Goal: Information Seeking & Learning: Learn about a topic

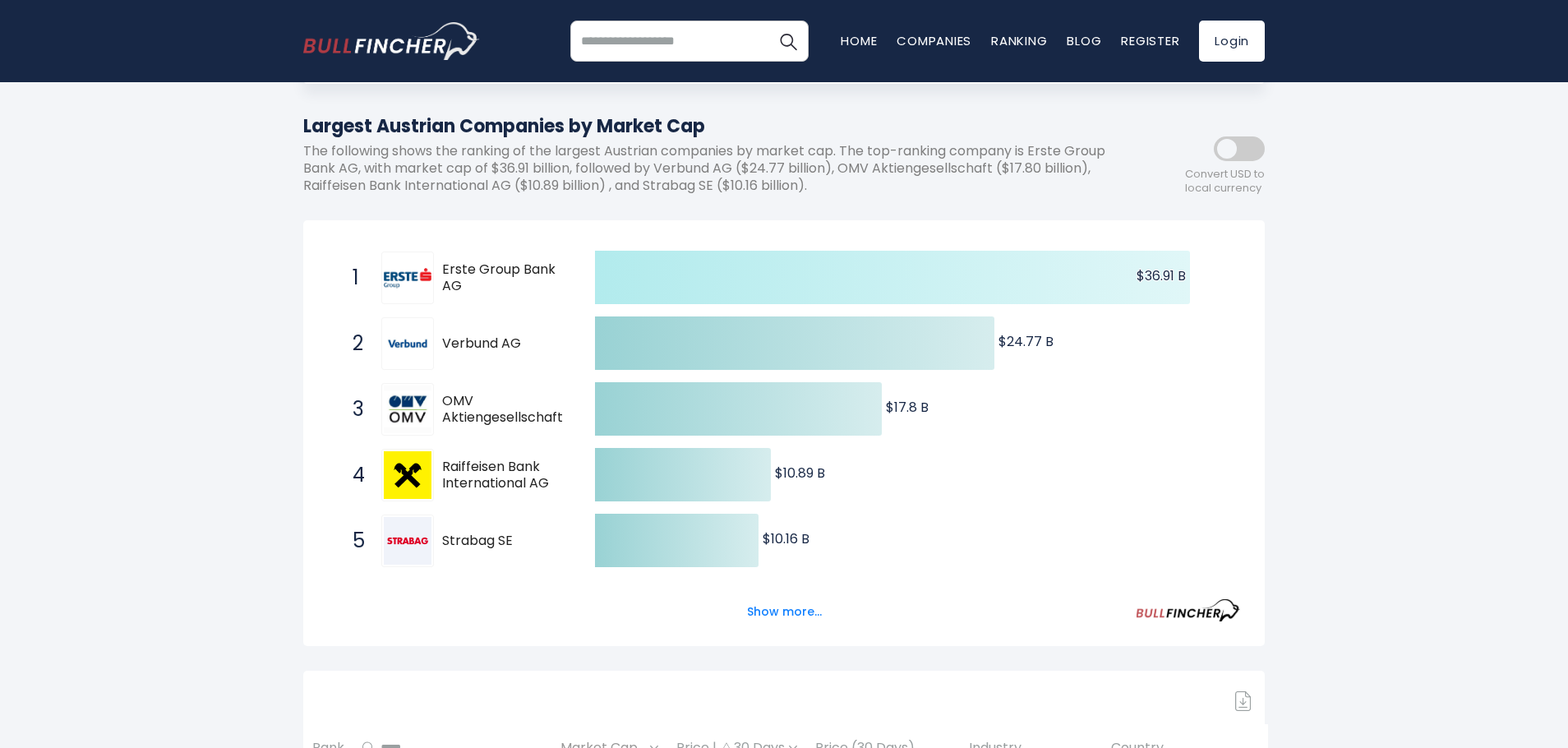
scroll to position [171, 0]
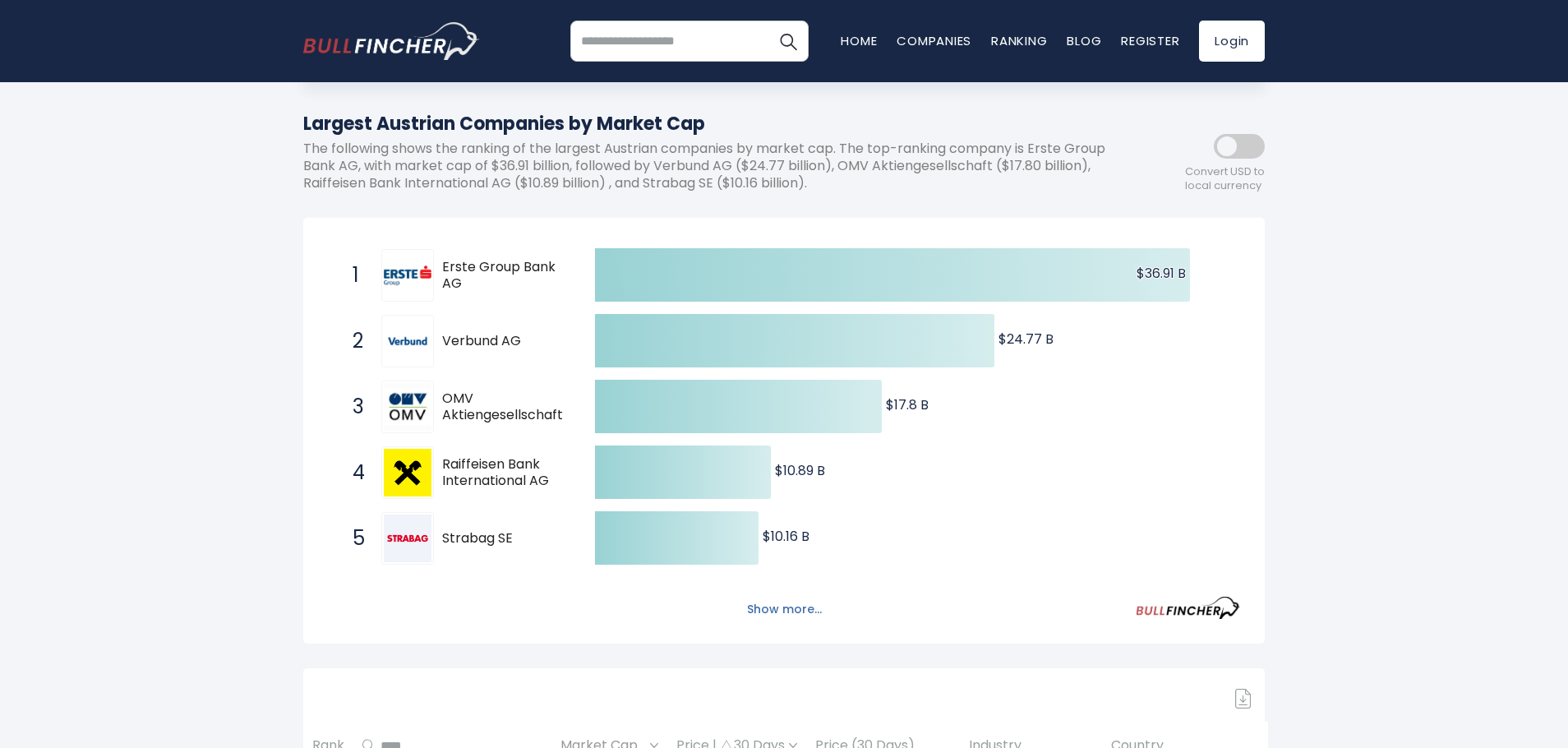
click at [777, 604] on button "Show more..." at bounding box center [784, 609] width 94 height 28
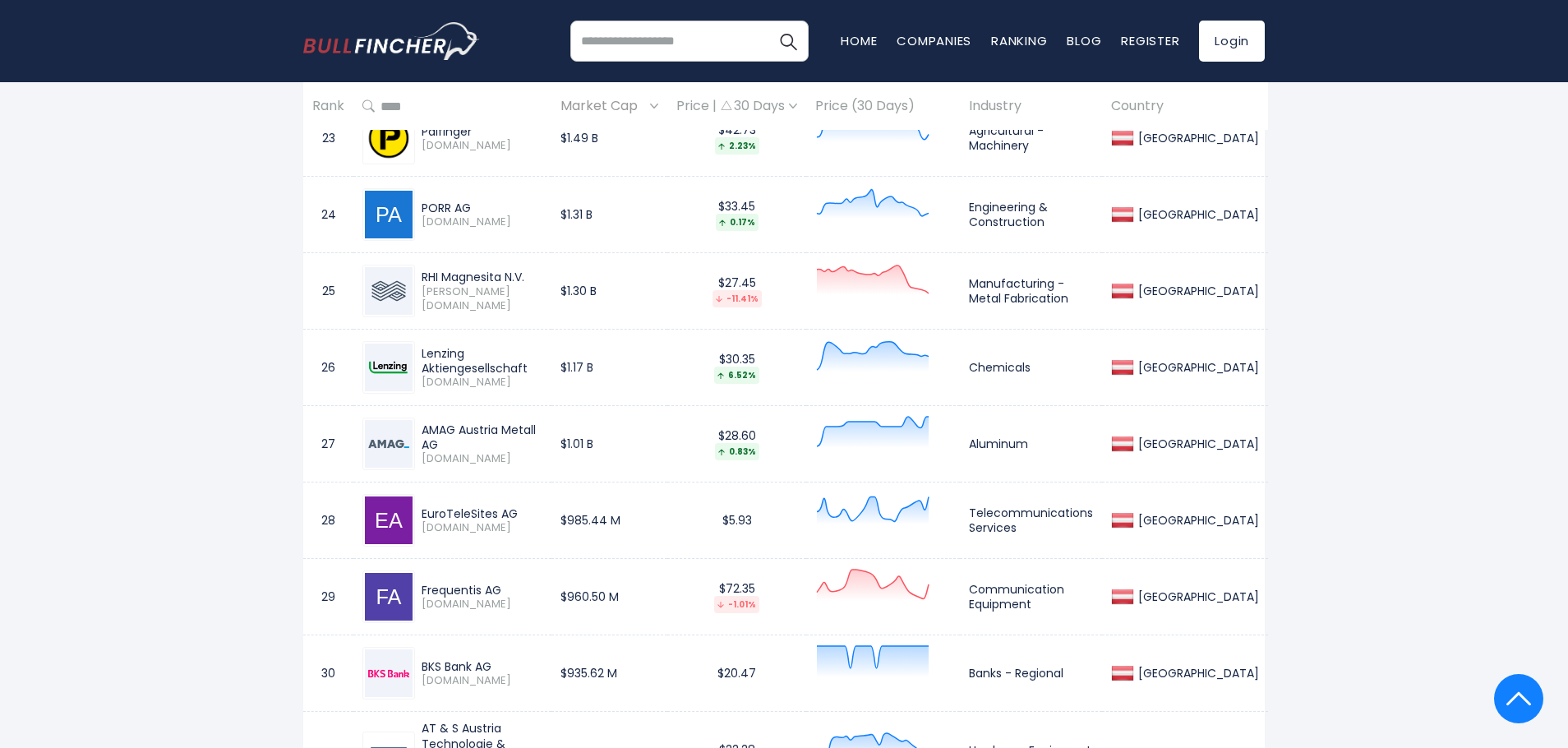
scroll to position [2846, 0]
click at [387, 360] on img at bounding box center [389, 366] width 48 height 48
drag, startPoint x: 421, startPoint y: 357, endPoint x: 585, endPoint y: 356, distance: 164.0
click at [542, 356] on div "Lenzing Aktiengesellschaft [DOMAIN_NAME]" at bounding box center [479, 366] width 128 height 43
copy div "Lenzing Aktiengesellschaft"
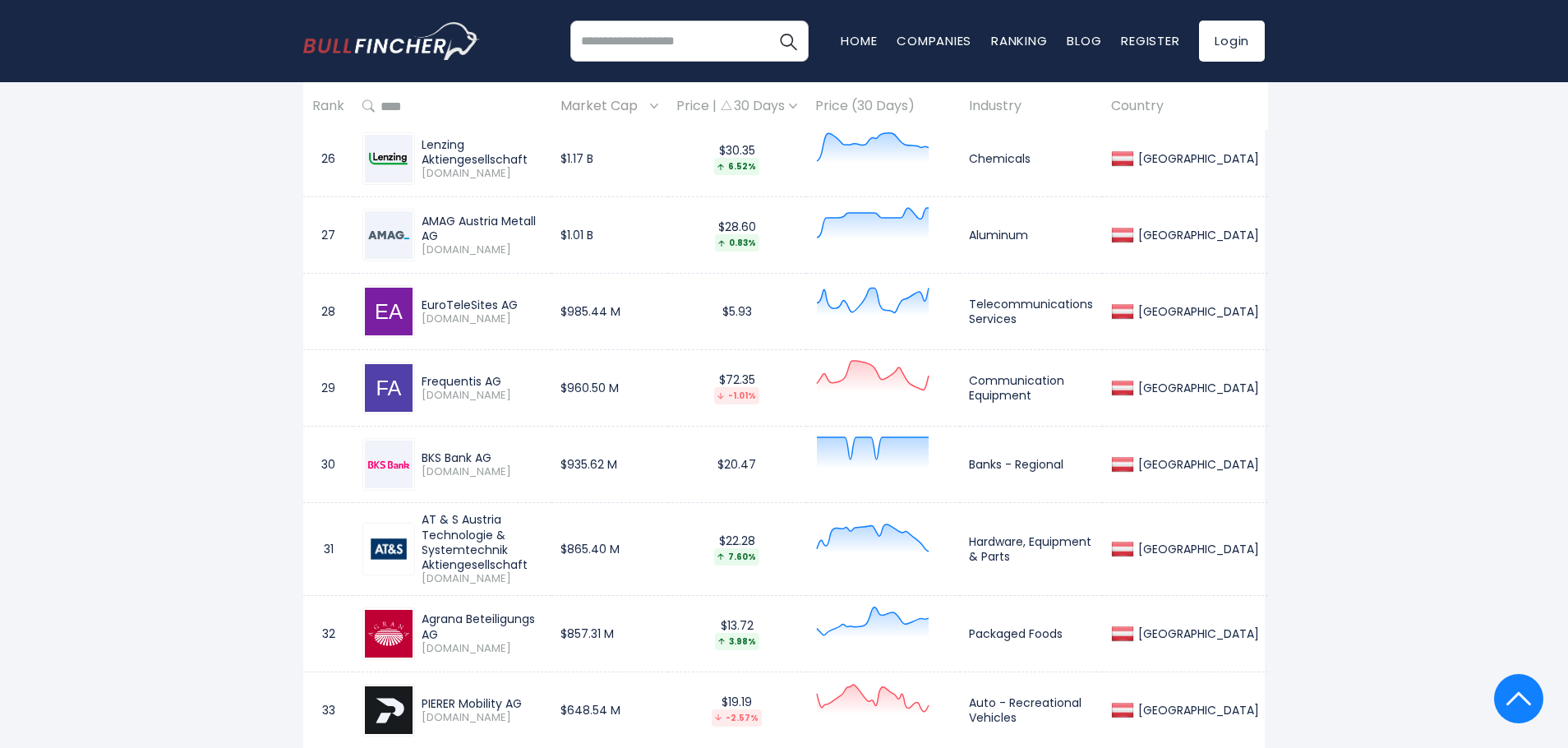
scroll to position [3054, 0]
drag, startPoint x: 541, startPoint y: 545, endPoint x: 414, endPoint y: 513, distance: 131.0
click at [414, 513] on div "AT & S Austria Technologie & Systemtechnik Aktiengesellschaft [DOMAIN_NAME]" at bounding box center [452, 547] width 180 height 74
copy div "AT & S Austria Technologie & Systemtechnik Aktiengesellschaft"
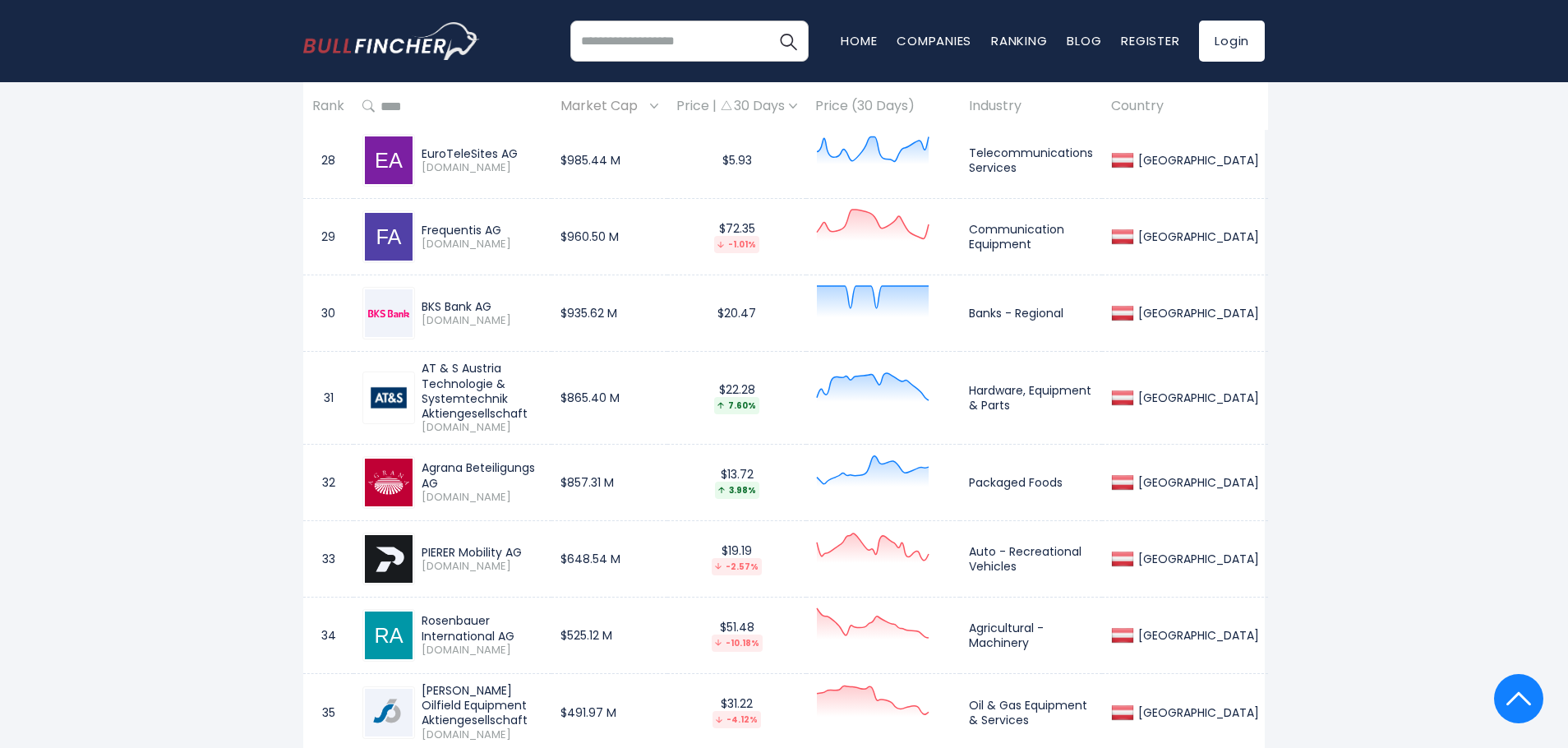
scroll to position [3206, 0]
drag, startPoint x: 564, startPoint y: 461, endPoint x: 513, endPoint y: 471, distance: 52.0
click at [513, 471] on div "Agrana Beteiligungs AG [DOMAIN_NAME]" at bounding box center [479, 480] width 128 height 43
click at [452, 454] on div "Agrana Beteiligungs AG [DOMAIN_NAME]" at bounding box center [452, 480] width 180 height 52
drag, startPoint x: 422, startPoint y: 460, endPoint x: 563, endPoint y: 461, distance: 141.0
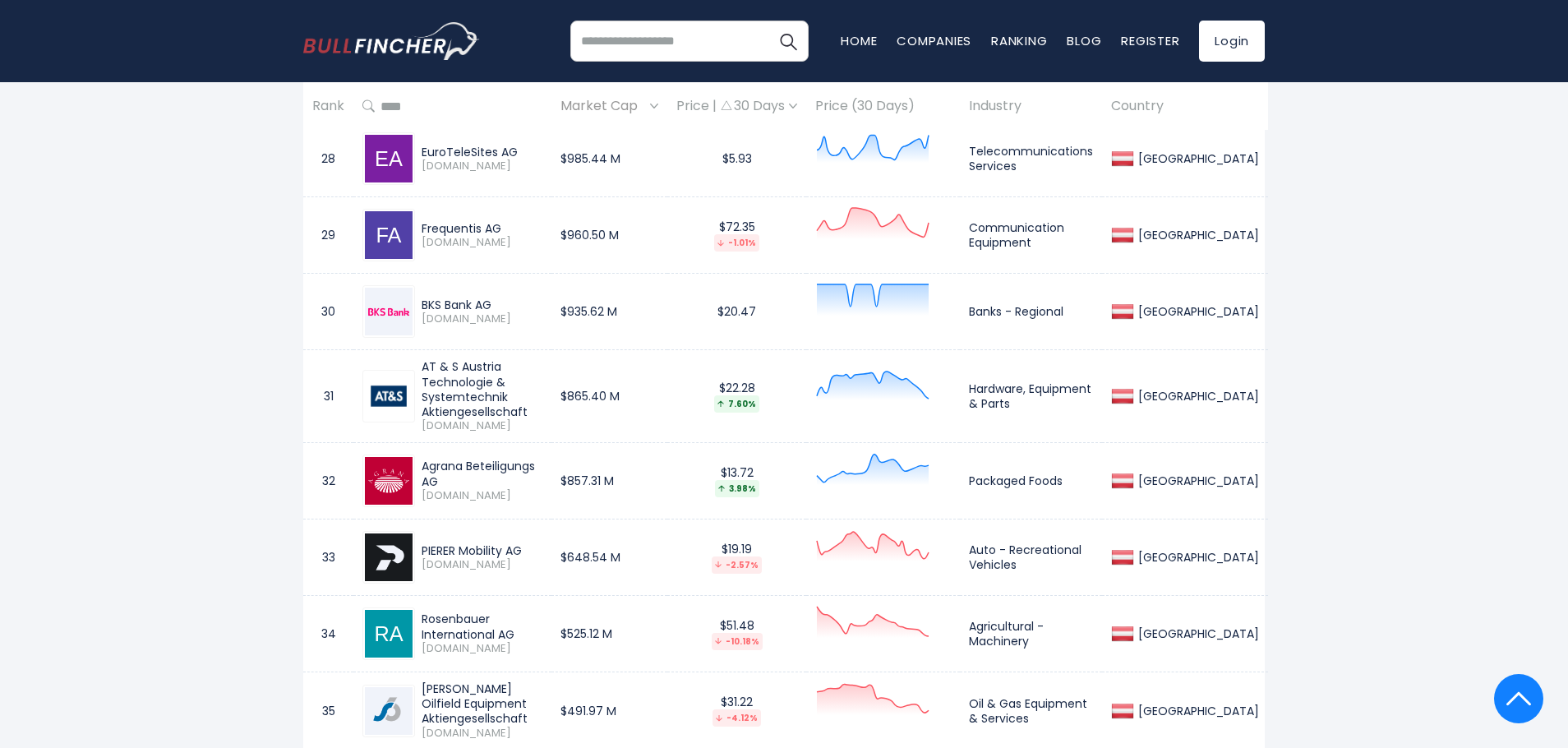
click at [542, 461] on div "Agrana Beteiligungs AG" at bounding box center [482, 473] width 121 height 29
copy div "Agrana Beteiligungs AG"
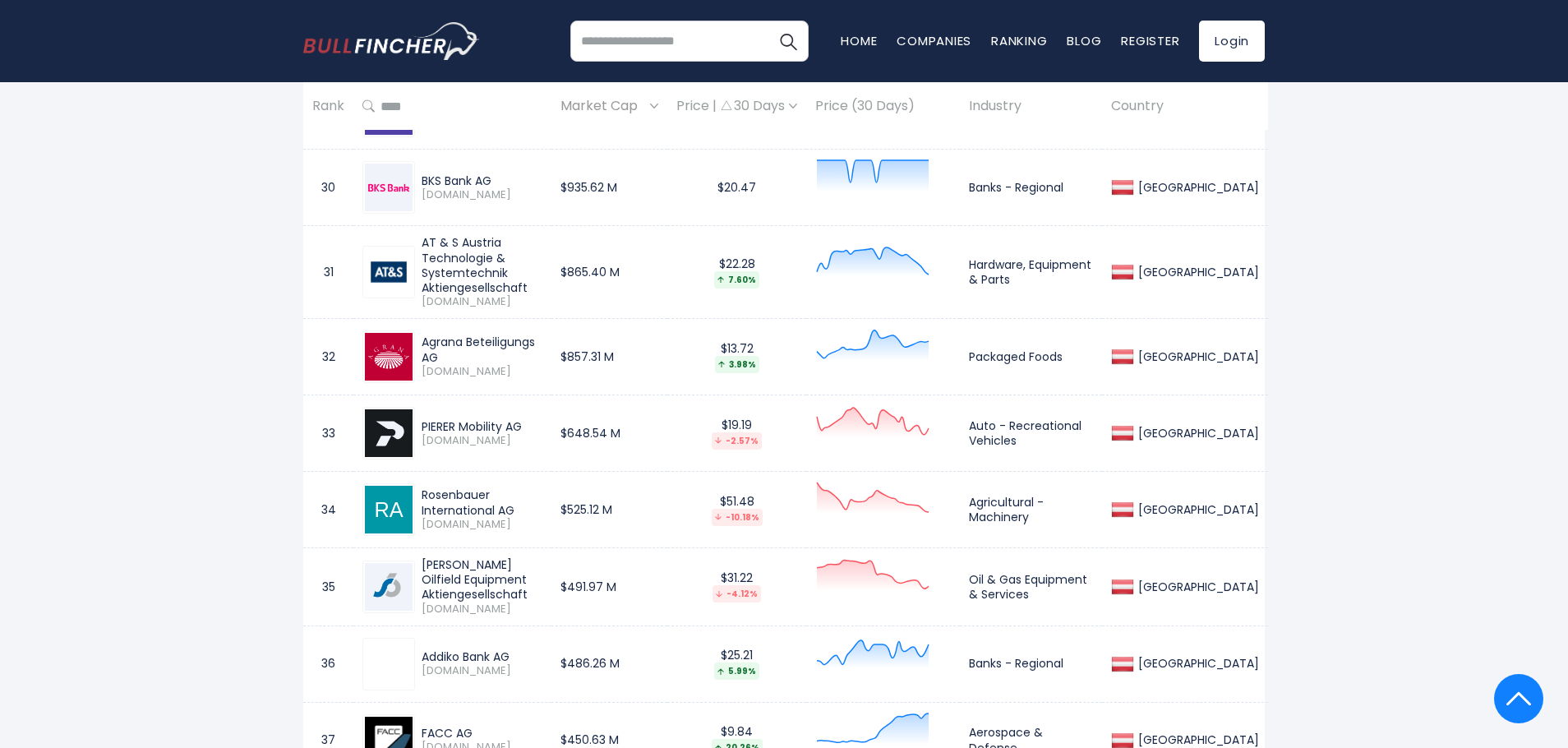
scroll to position [3330, 0]
drag, startPoint x: 423, startPoint y: 408, endPoint x: 542, endPoint y: 409, distance: 119.0
click at [542, 418] on div "PIERER Mobility AG" at bounding box center [482, 425] width 121 height 15
copy div "PIERER Mobility AG"
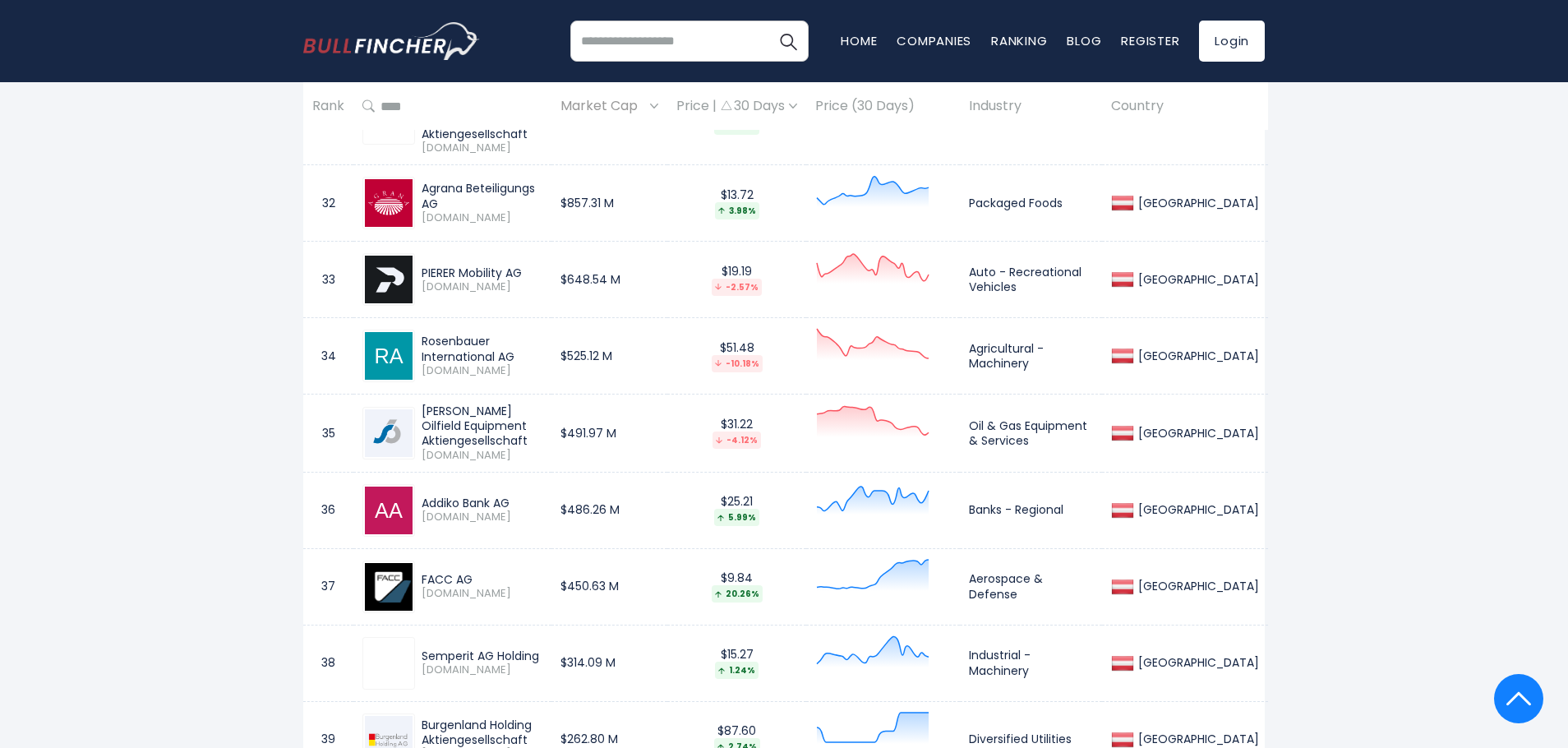
scroll to position [3486, 0]
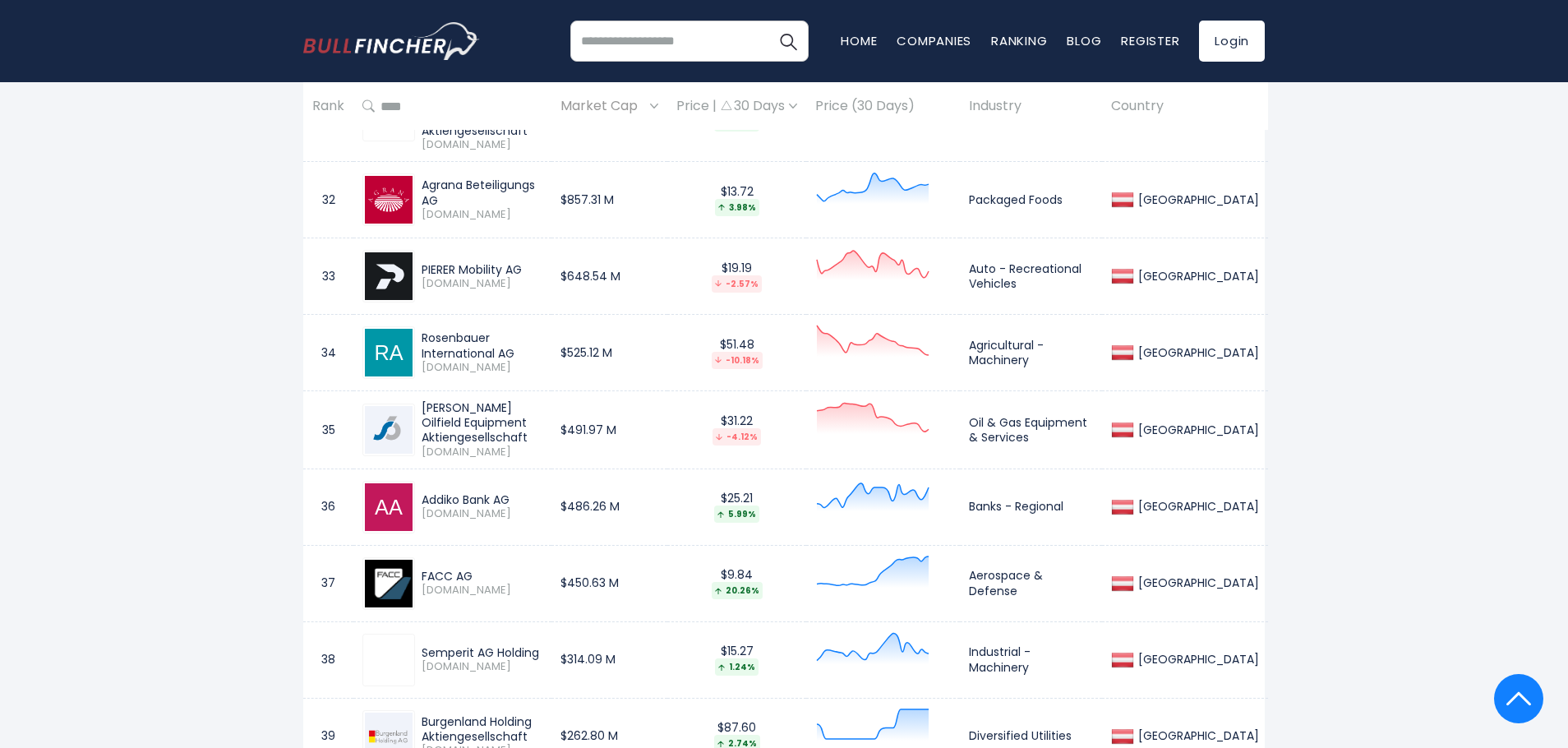
drag, startPoint x: 424, startPoint y: 327, endPoint x: 583, endPoint y: 335, distance: 159.2
click at [542, 335] on div "Rosenbauer International AG" at bounding box center [482, 344] width 121 height 29
copy div "Rosenbauer International AG"
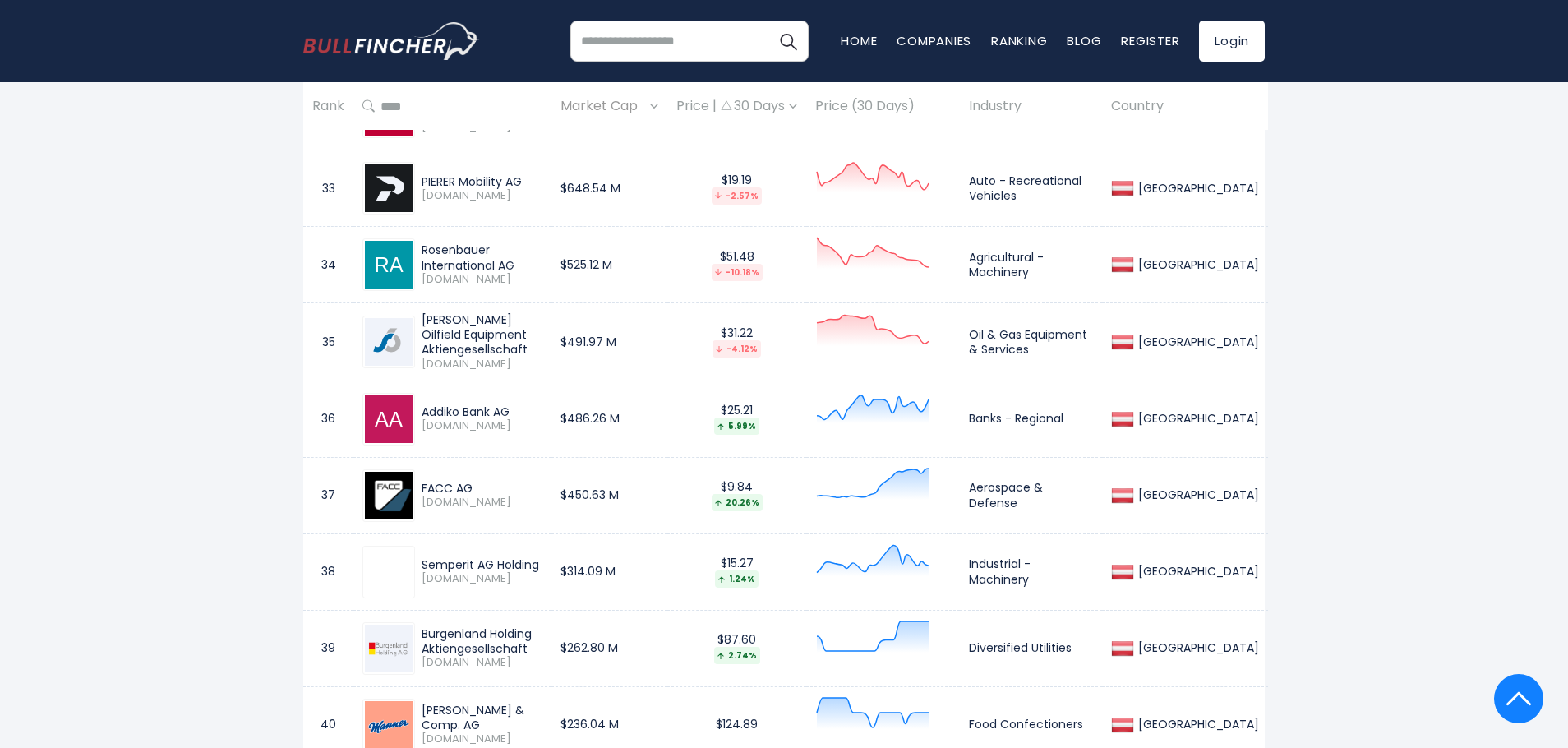
scroll to position [3576, 0]
drag, startPoint x: 467, startPoint y: 468, endPoint x: 417, endPoint y: 467, distance: 50.0
click at [417, 479] on div "FACC AG [DOMAIN_NAME]" at bounding box center [479, 493] width 128 height 28
click at [438, 479] on div "FACC AG" at bounding box center [482, 486] width 121 height 15
click at [427, 479] on div "FACC AG" at bounding box center [482, 486] width 121 height 15
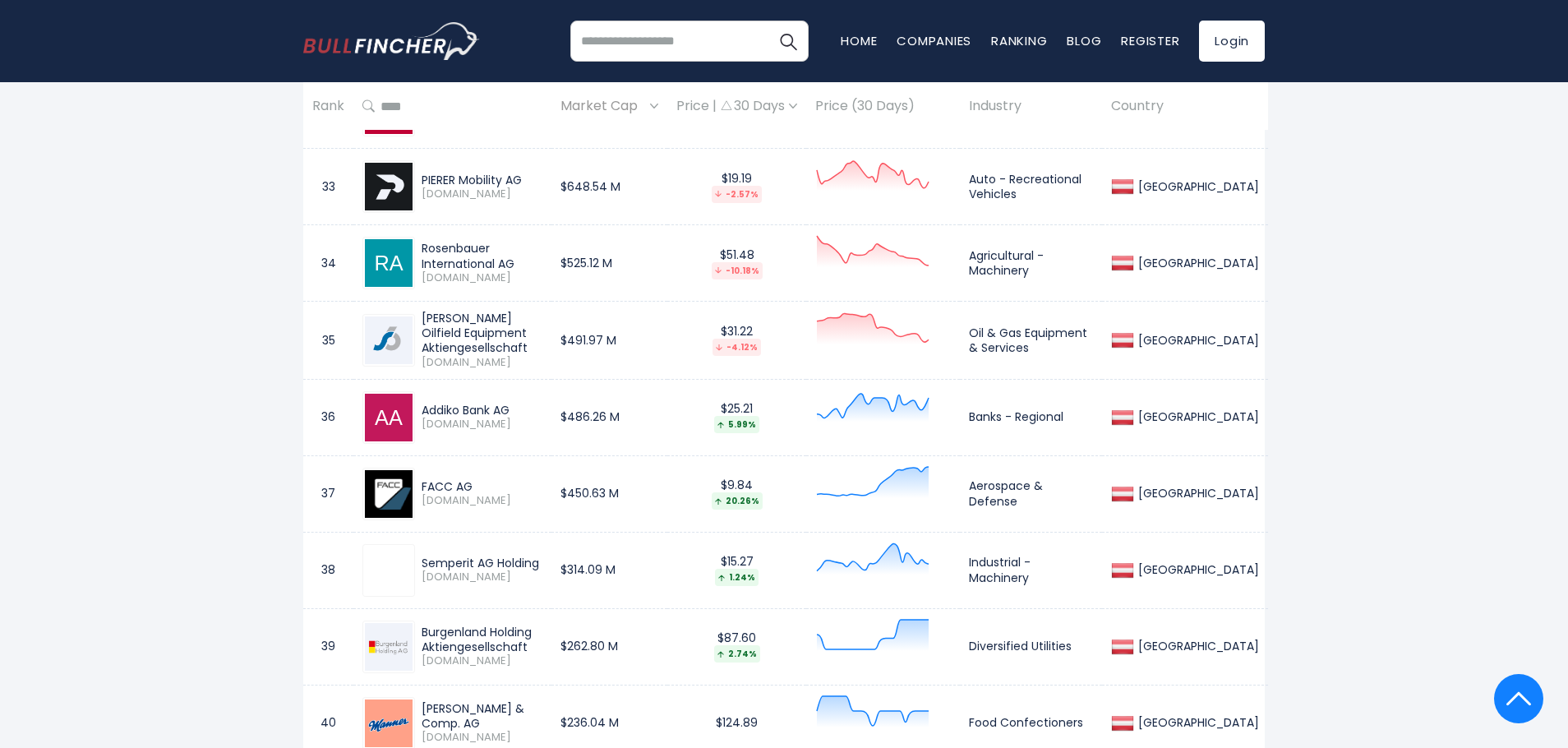
drag, startPoint x: 421, startPoint y: 466, endPoint x: 500, endPoint y: 460, distance: 79.2
click at [500, 468] on div "FACC AG [DOMAIN_NAME]" at bounding box center [452, 493] width 180 height 52
copy div "FACC AG"
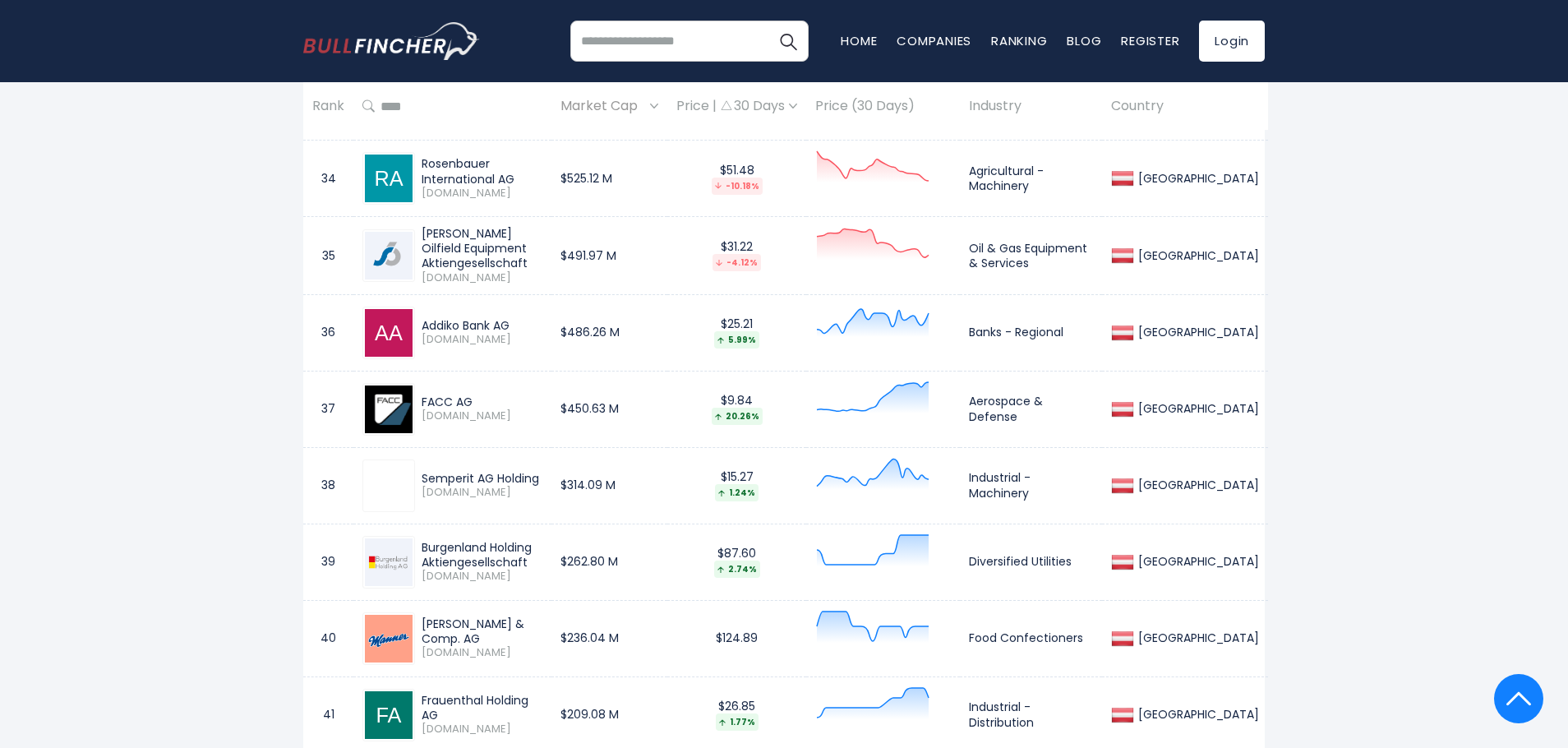
scroll to position [3662, 0]
drag, startPoint x: 421, startPoint y: 461, endPoint x: 542, endPoint y: 447, distance: 121.8
click at [542, 459] on div "Semperit AG Holding [DOMAIN_NAME]" at bounding box center [452, 484] width 180 height 52
copy div "Semperit AG Holding"
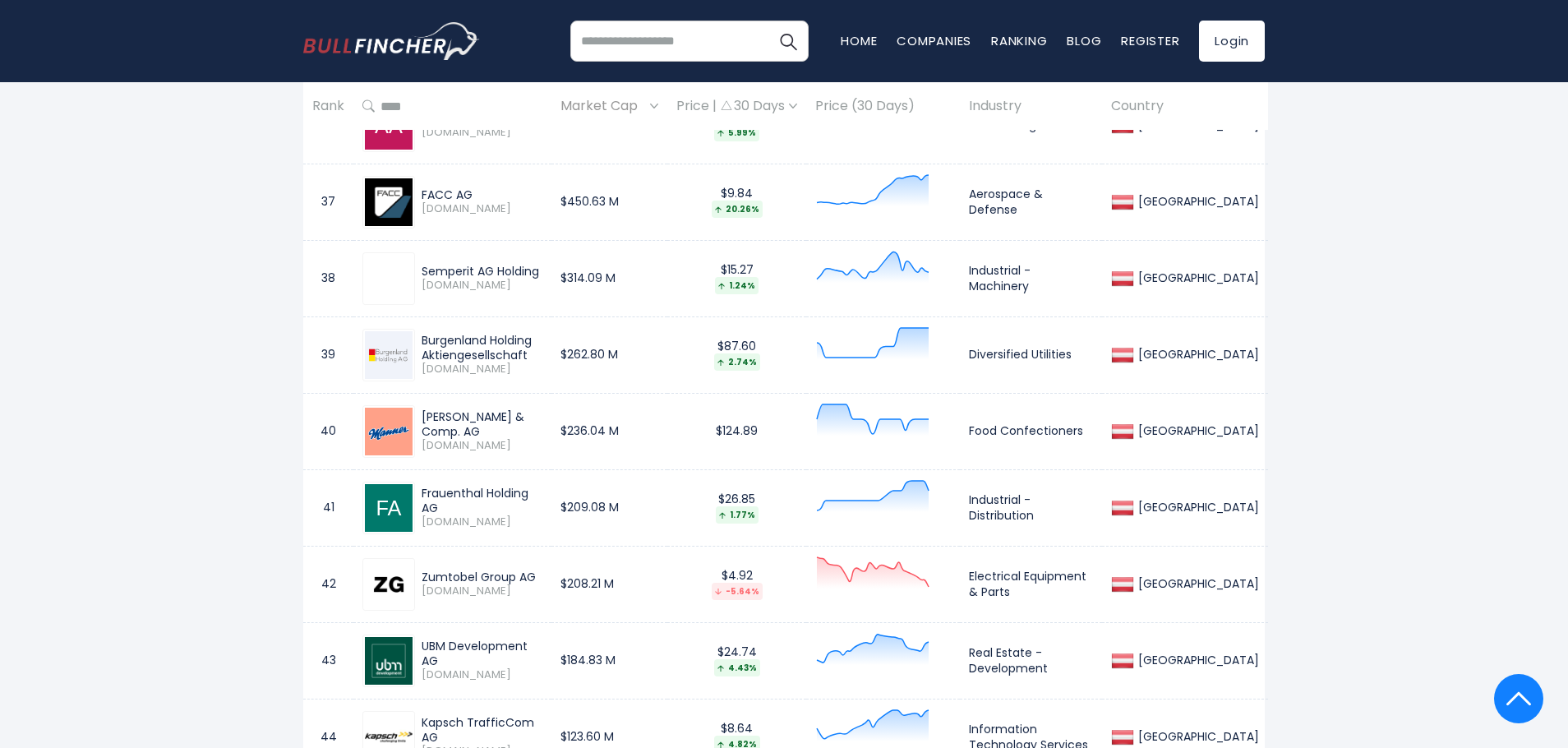
scroll to position [3870, 0]
drag, startPoint x: 423, startPoint y: 405, endPoint x: 571, endPoint y: 407, distance: 148.0
click at [542, 407] on div "[PERSON_NAME] & Comp. AG" at bounding box center [482, 421] width 121 height 29
copy div "[PERSON_NAME] & Comp. AG"
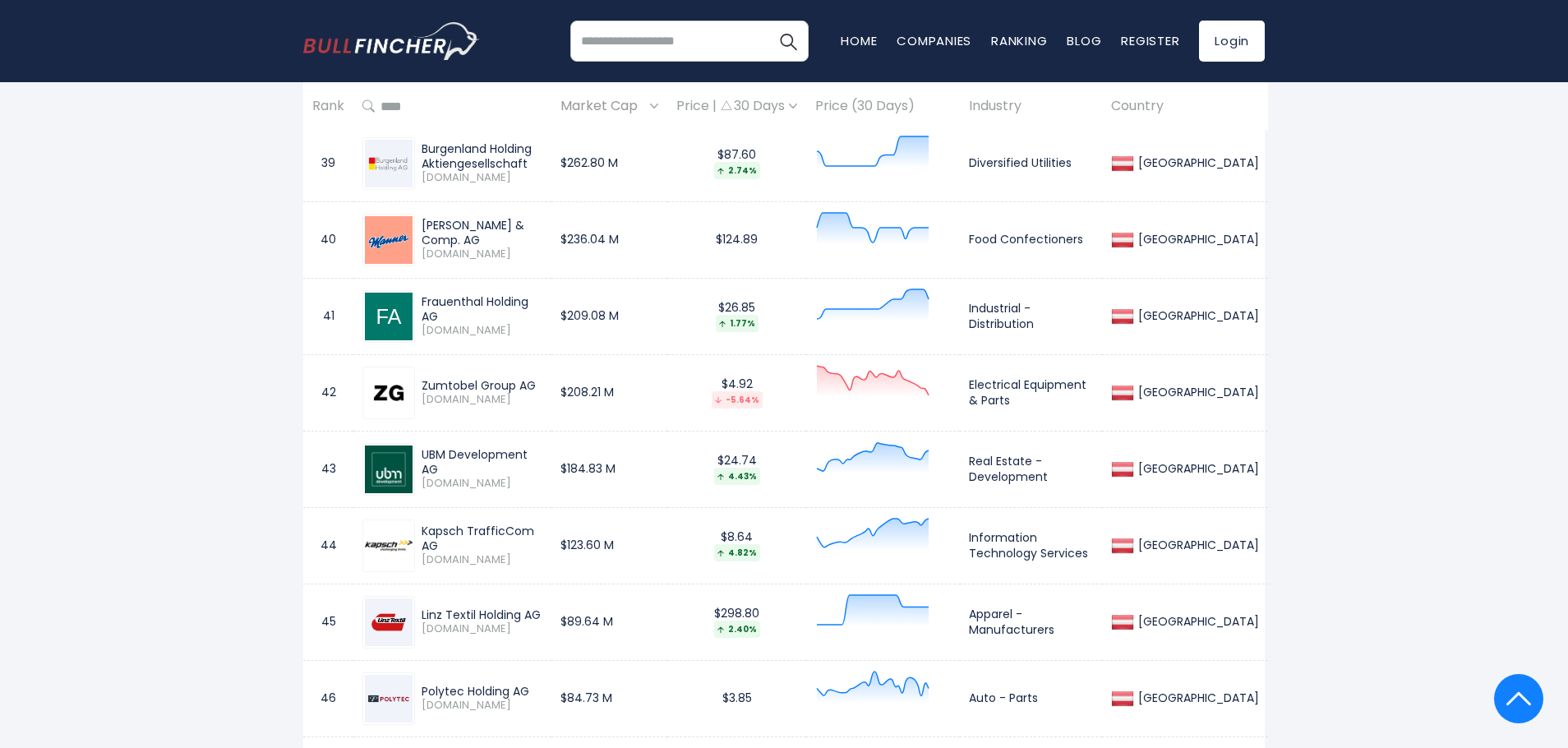
scroll to position [4060, 0]
drag, startPoint x: 424, startPoint y: 290, endPoint x: 567, endPoint y: 282, distance: 143.2
click at [542, 289] on div "Frauenthal Holding AG [DOMAIN_NAME]" at bounding box center [452, 315] width 180 height 52
copy div "Frauenthal Holding AG"
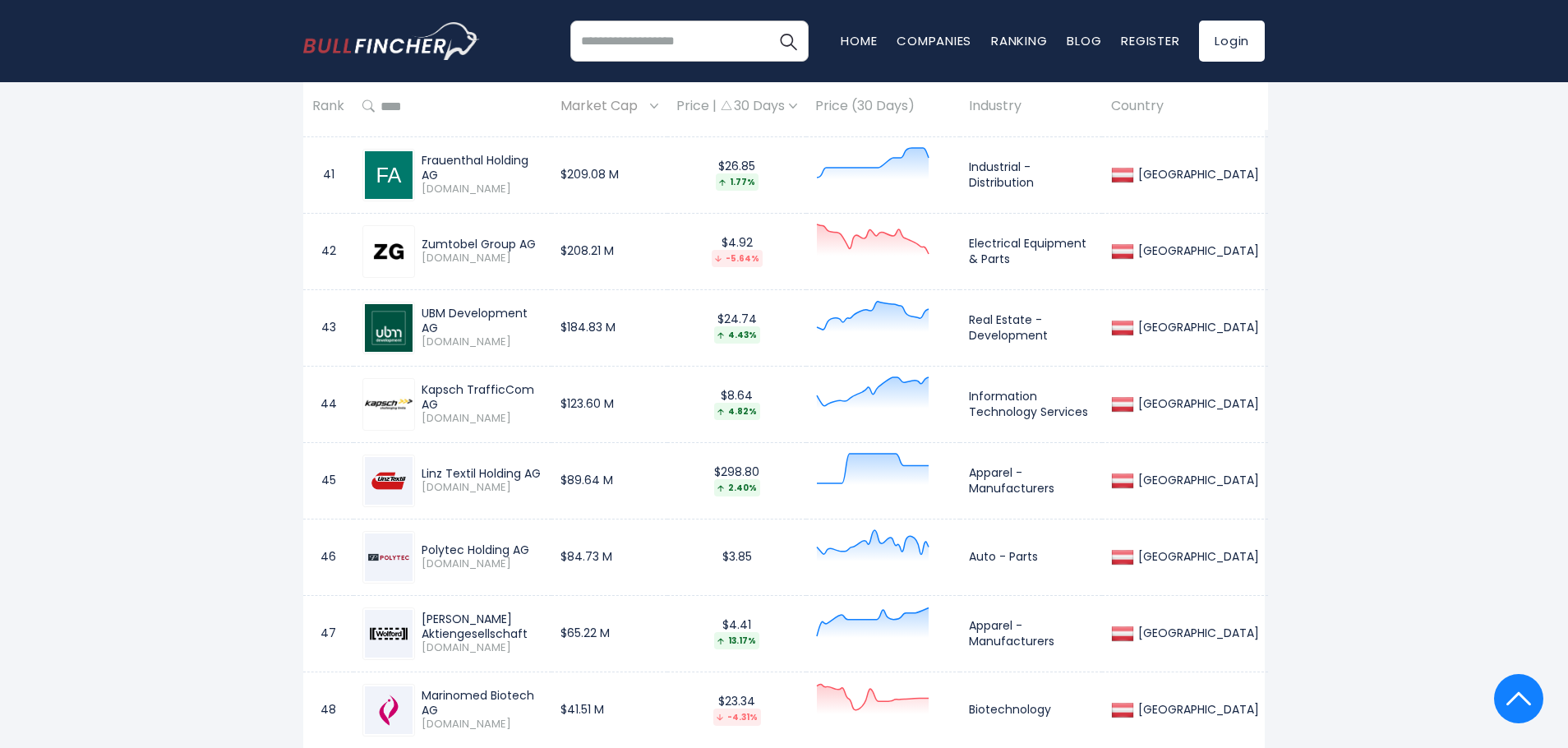
scroll to position [4195, 0]
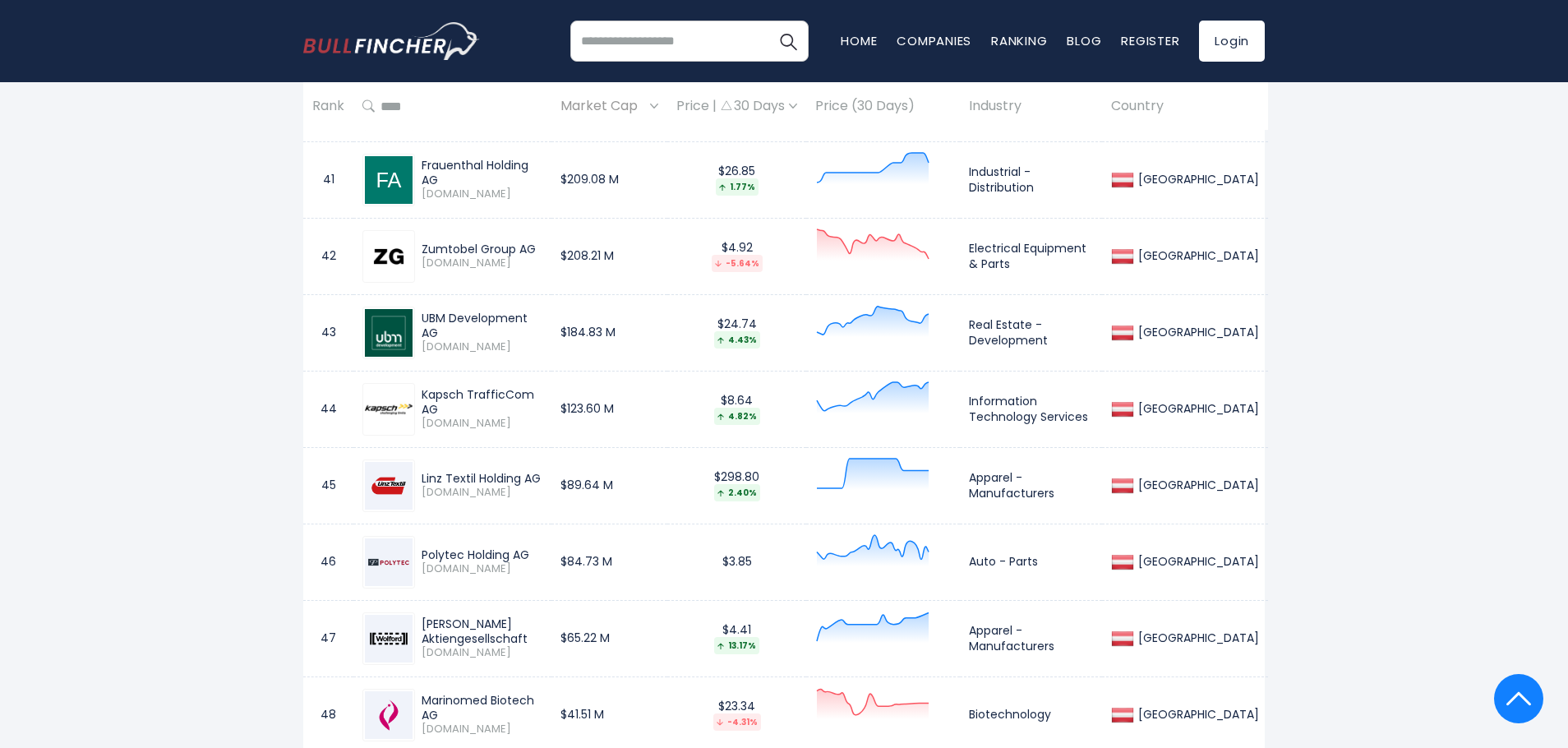
drag, startPoint x: 423, startPoint y: 230, endPoint x: 545, endPoint y: 223, distance: 122.2
click at [542, 230] on div "Zumtobel Group AG [DOMAIN_NAME]" at bounding box center [452, 256] width 180 height 52
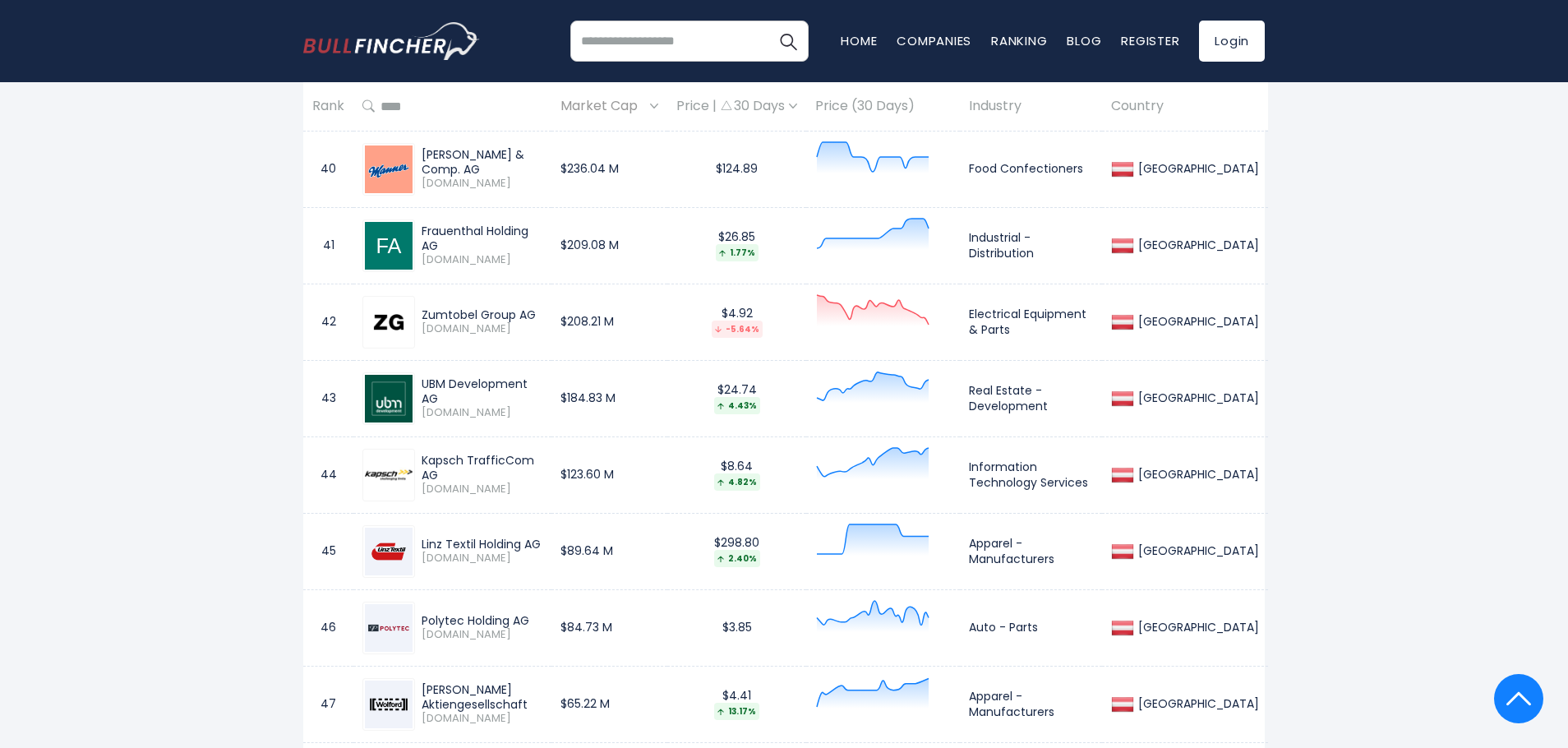
scroll to position [4128, 0]
copy div "Zumtobel Group AG"
drag, startPoint x: 425, startPoint y: 453, endPoint x: 584, endPoint y: 443, distance: 159.3
click at [542, 450] on div "Kapsch TrafficCom AG [DOMAIN_NAME]" at bounding box center [452, 476] width 180 height 52
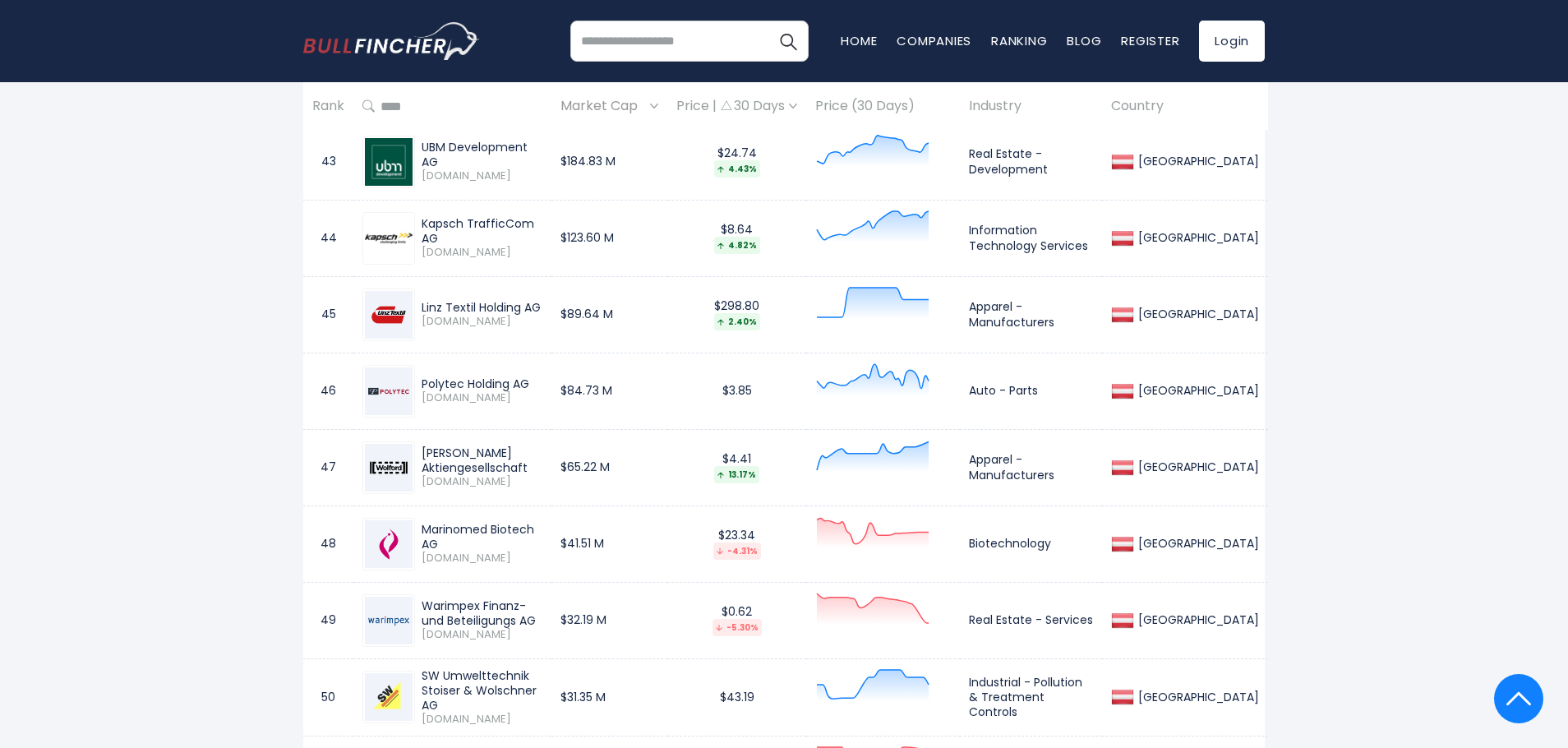
scroll to position [4367, 0]
drag, startPoint x: 422, startPoint y: 519, endPoint x: 555, endPoint y: 509, distance: 133.4
click at [542, 516] on div "Marinomed Biotech AG [DOMAIN_NAME]" at bounding box center [452, 542] width 180 height 52
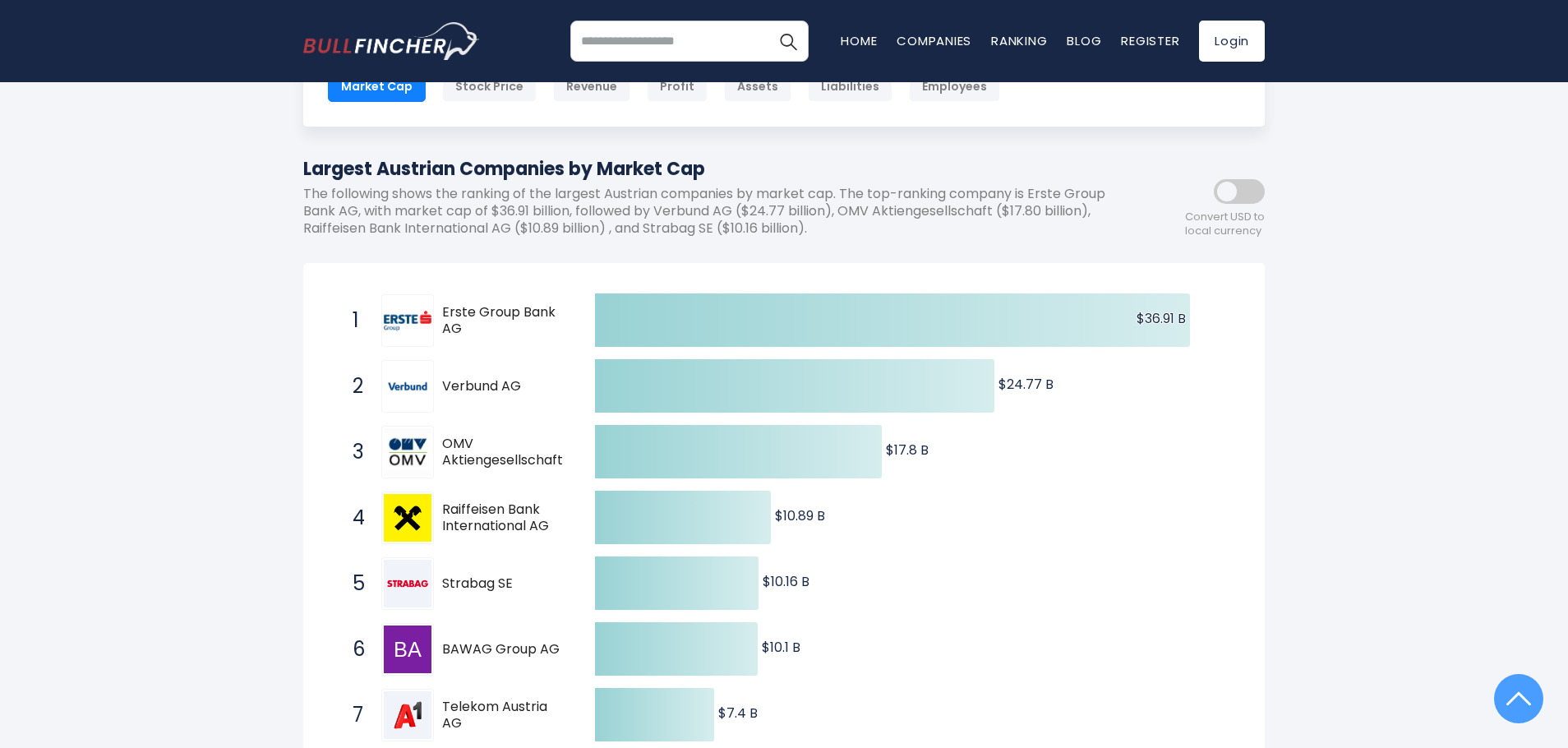
scroll to position [39, 0]
